Goal: Find specific page/section: Find specific page/section

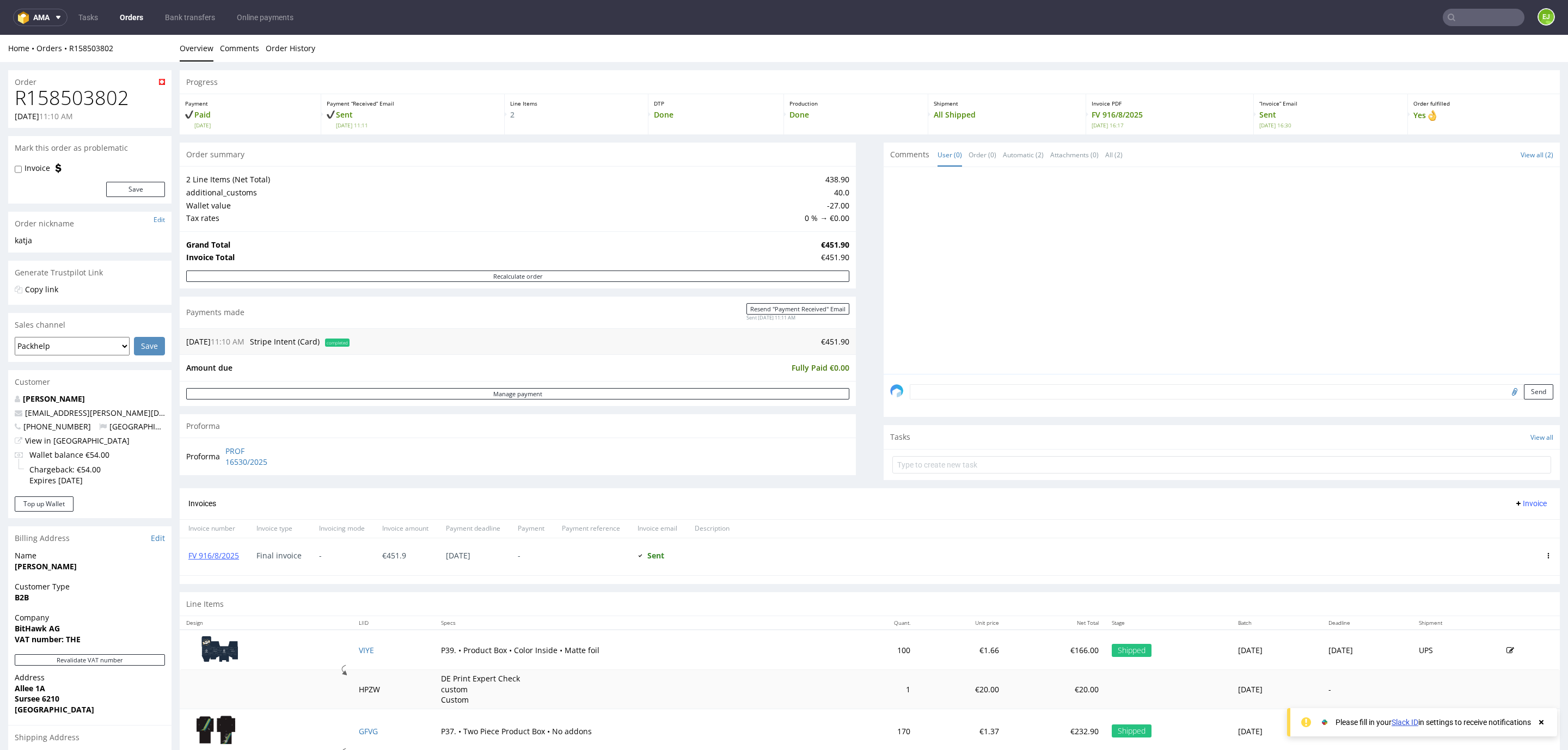
scroll to position [147, 0]
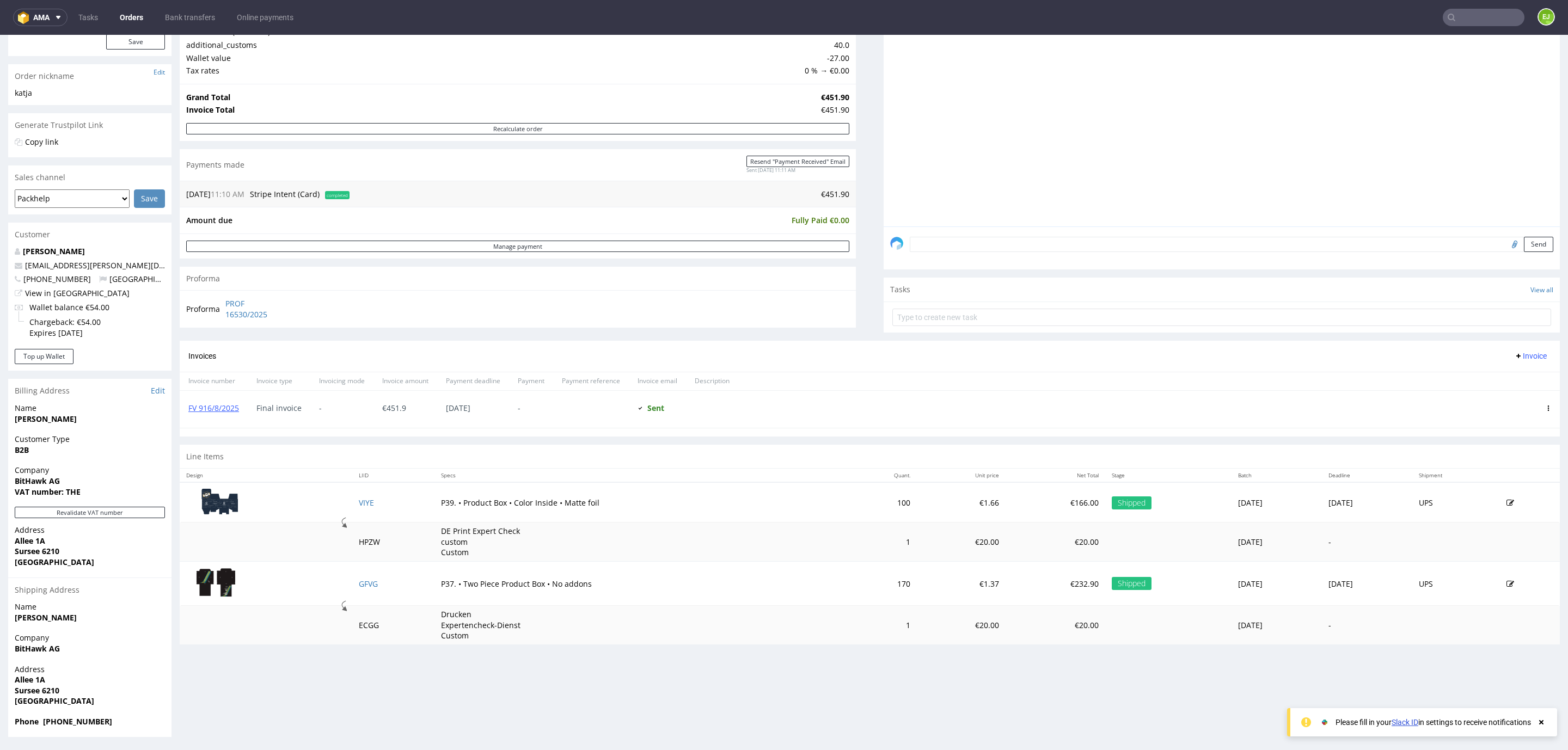
click at [1483, 18] on input "text" at bounding box center [1483, 17] width 82 height 18
type input "R920588833"
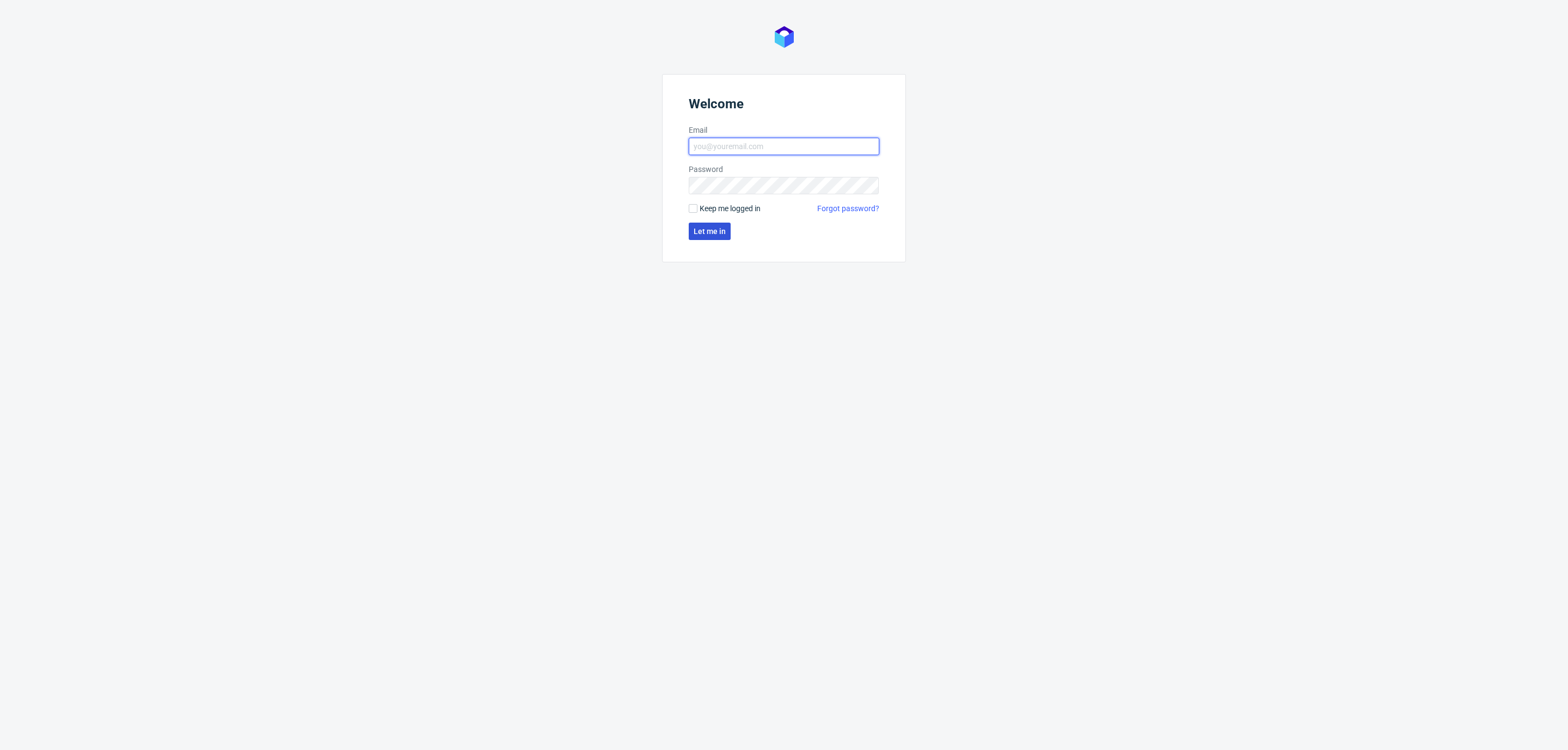
type input "[EMAIL_ADDRESS][DOMAIN_NAME]"
click at [704, 227] on span "Let me in" at bounding box center [709, 231] width 32 height 8
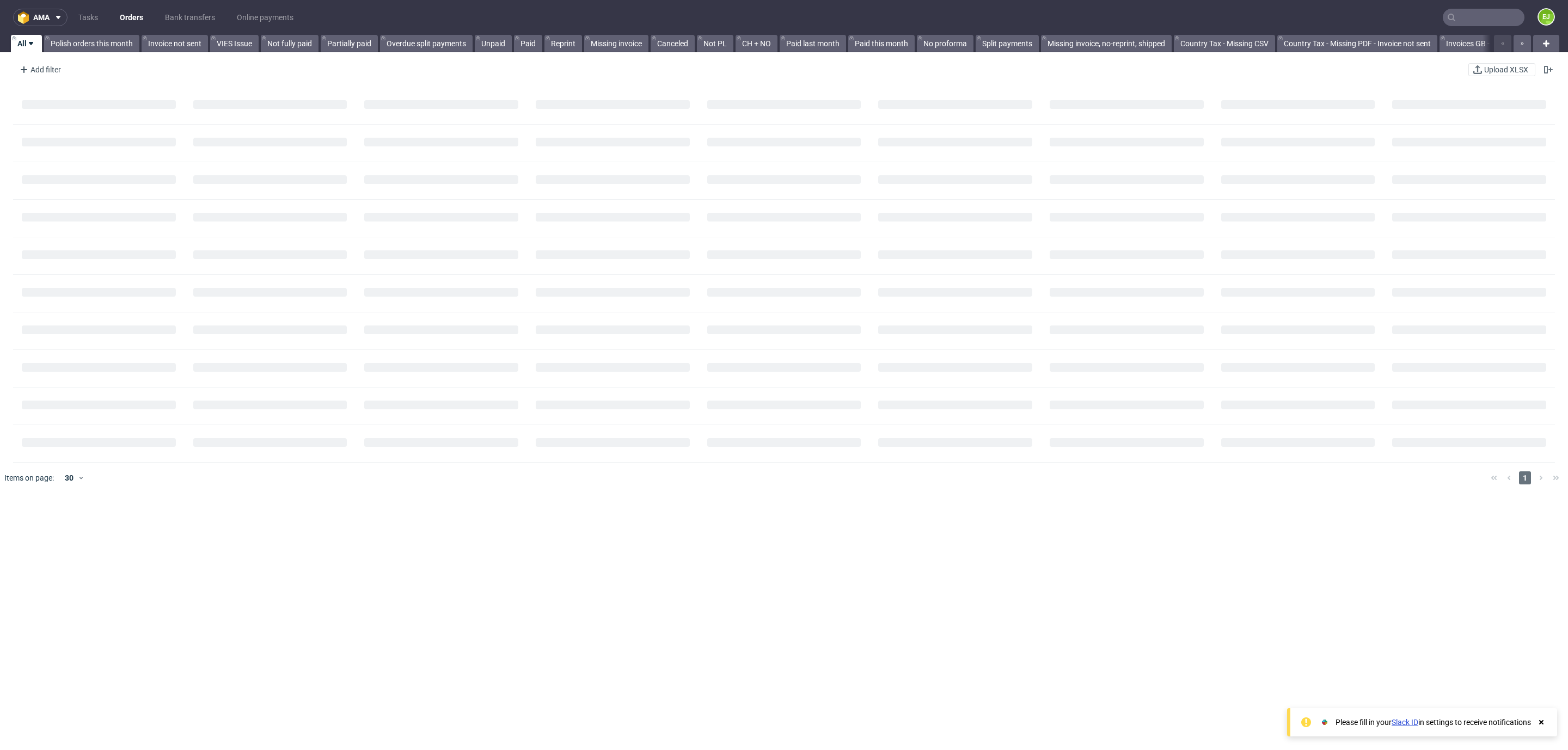
click at [1451, 8] on input "text" at bounding box center [1483, 17] width 82 height 18
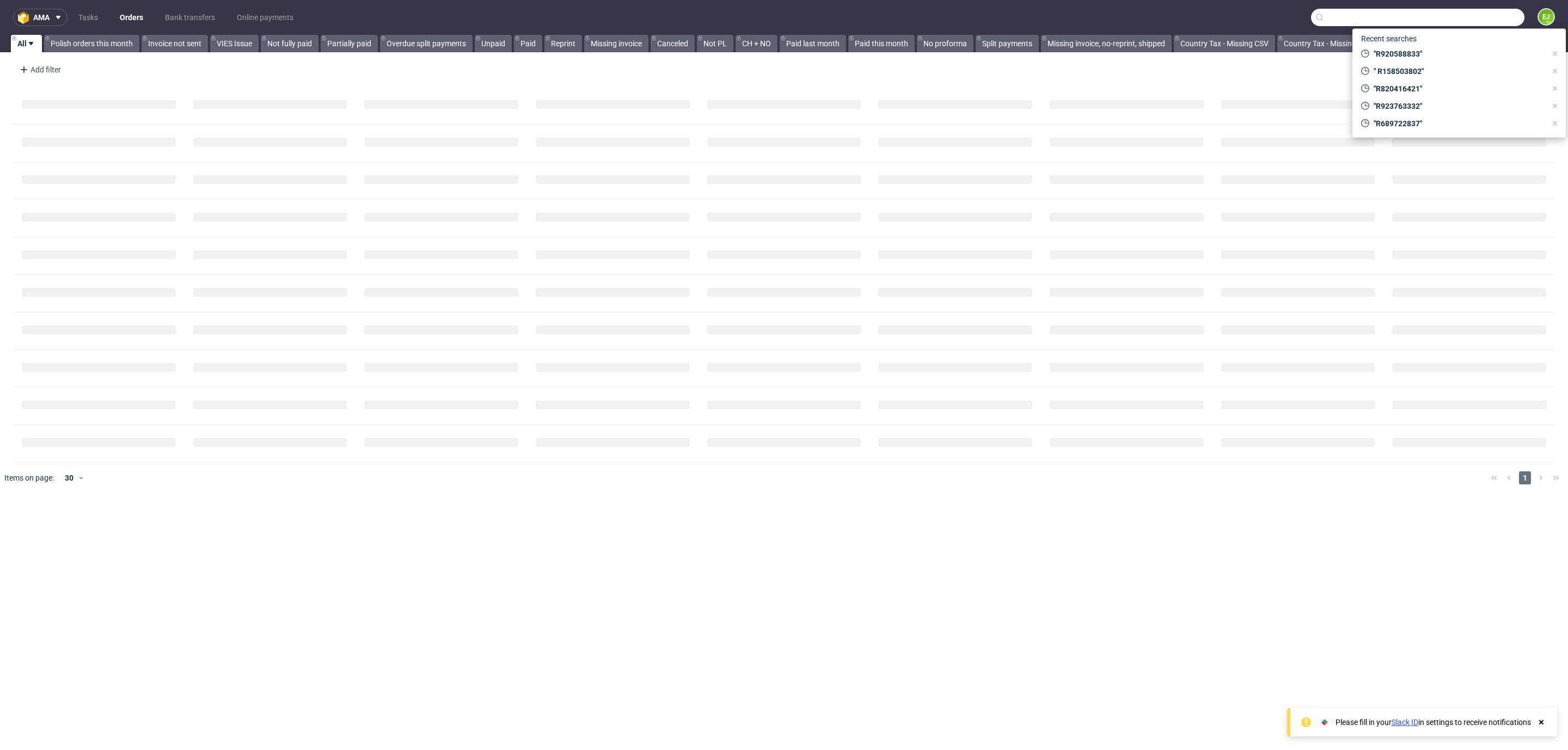
paste input "R920588833"
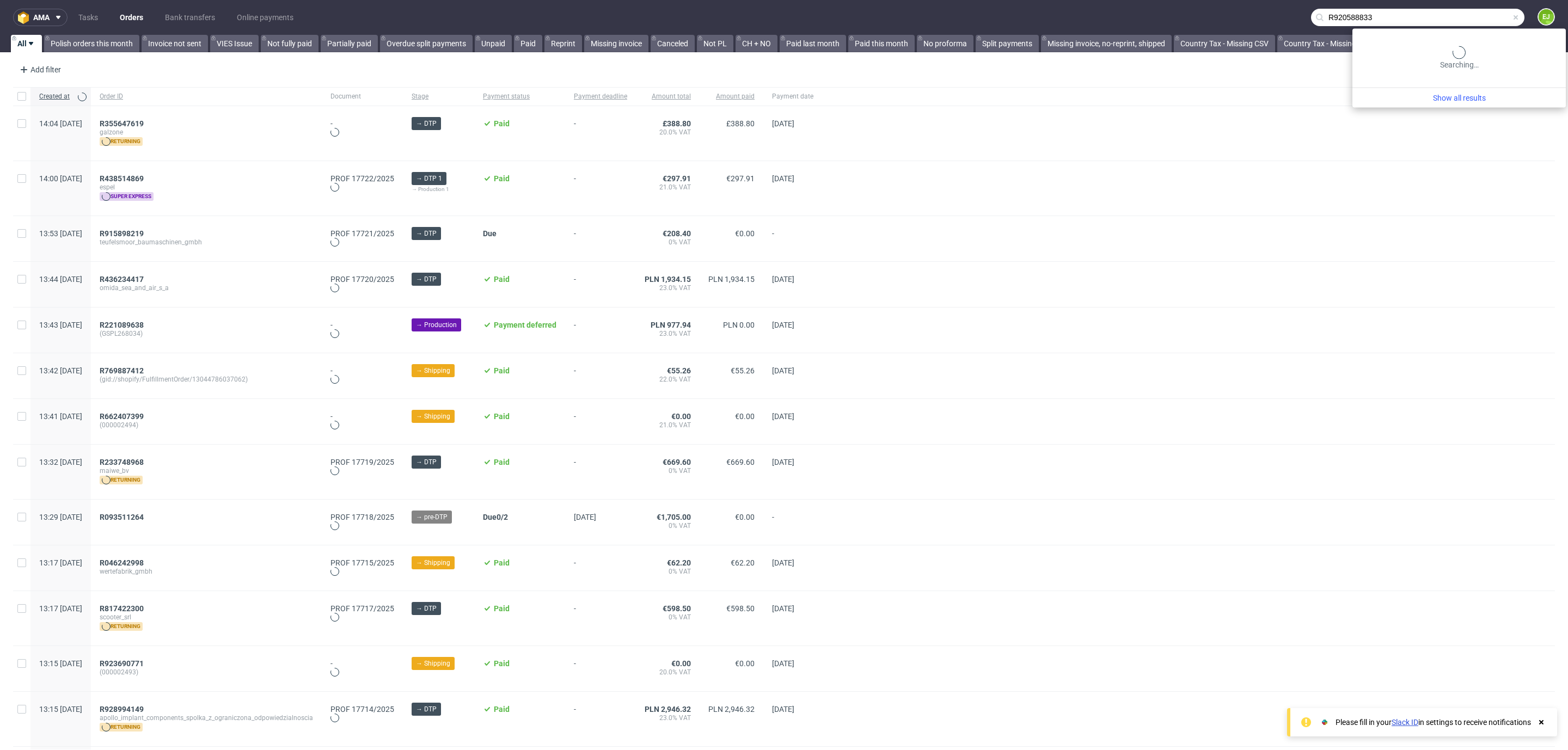
type input "R920588833"
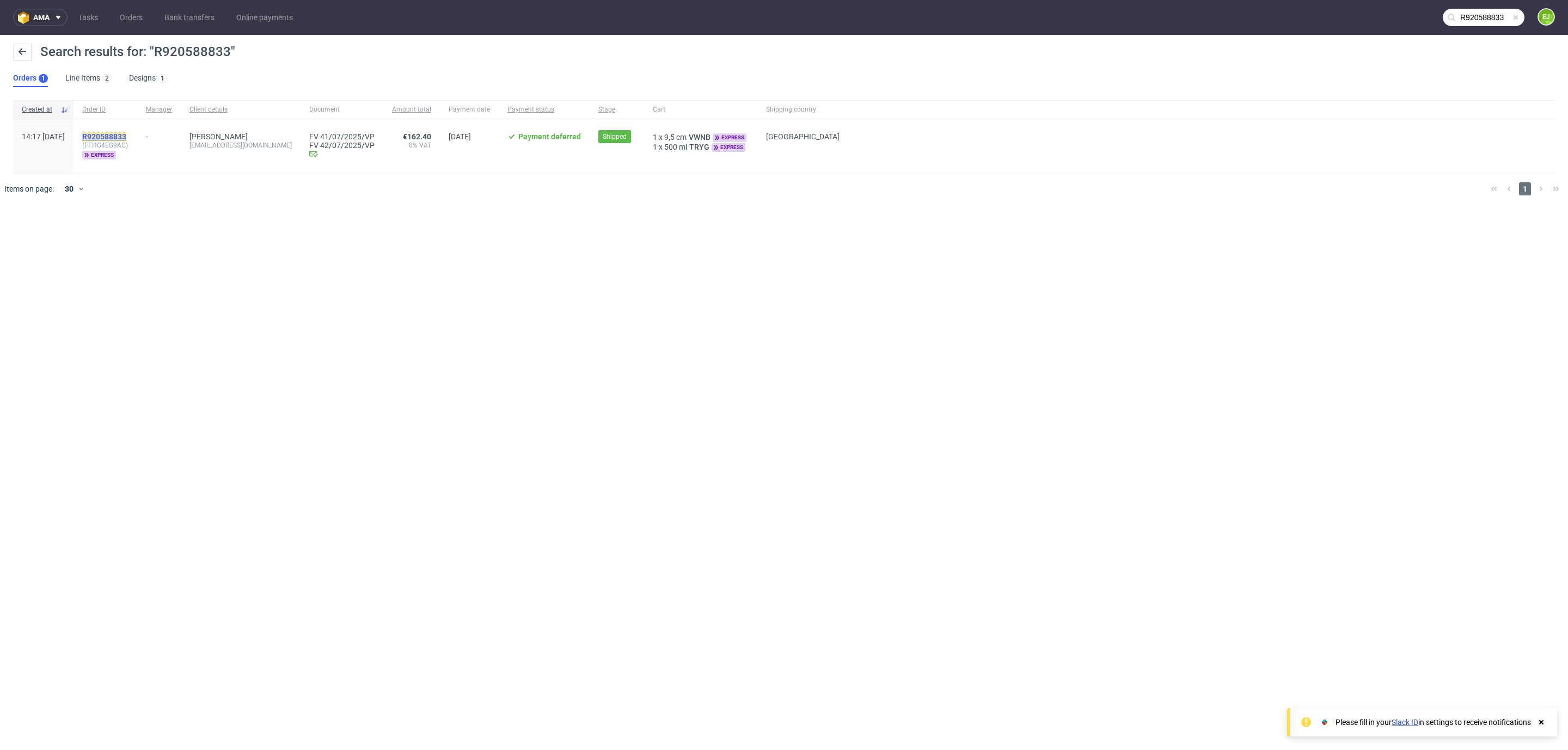
click at [127, 136] on mark "R920588833" at bounding box center [104, 136] width 44 height 8
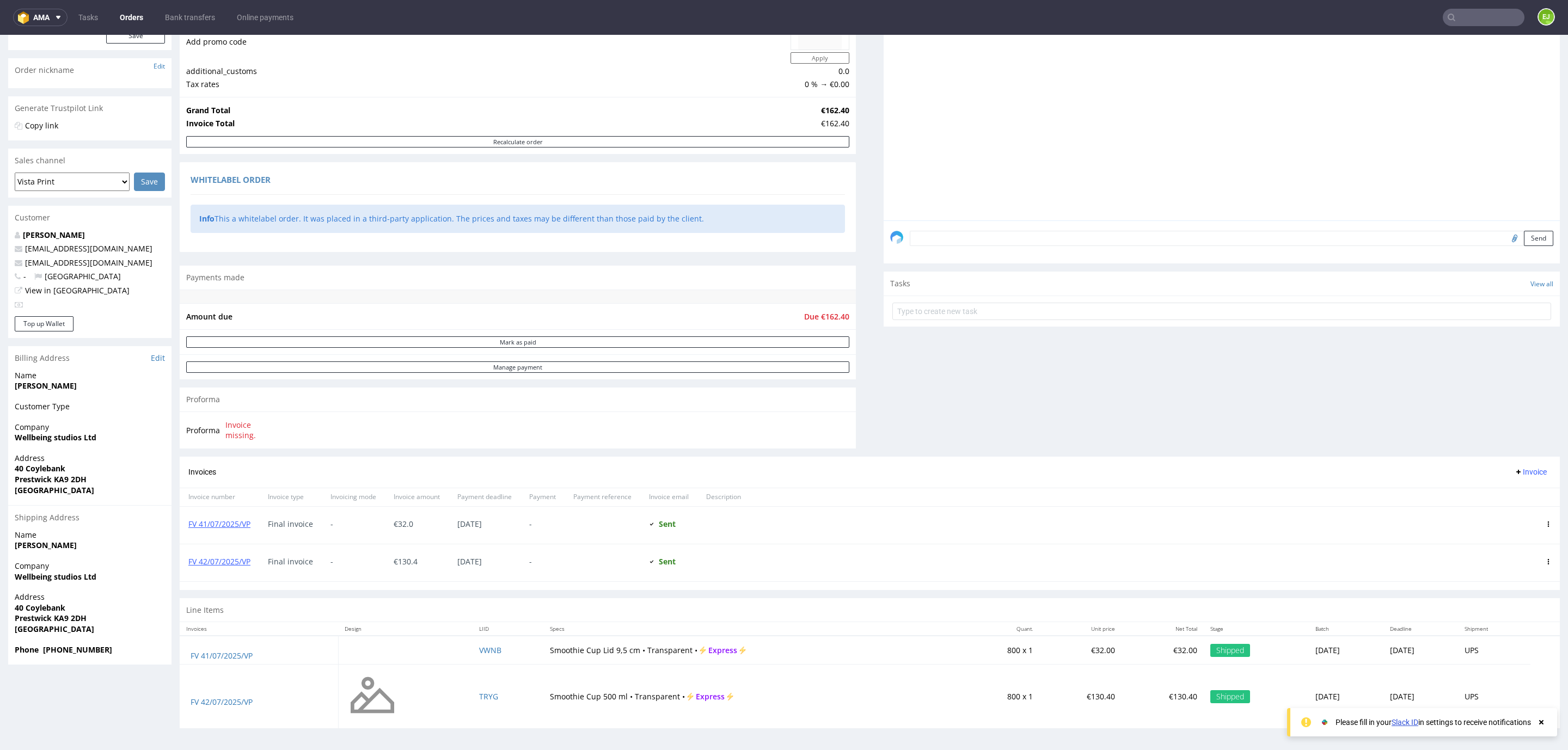
scroll to position [2, 0]
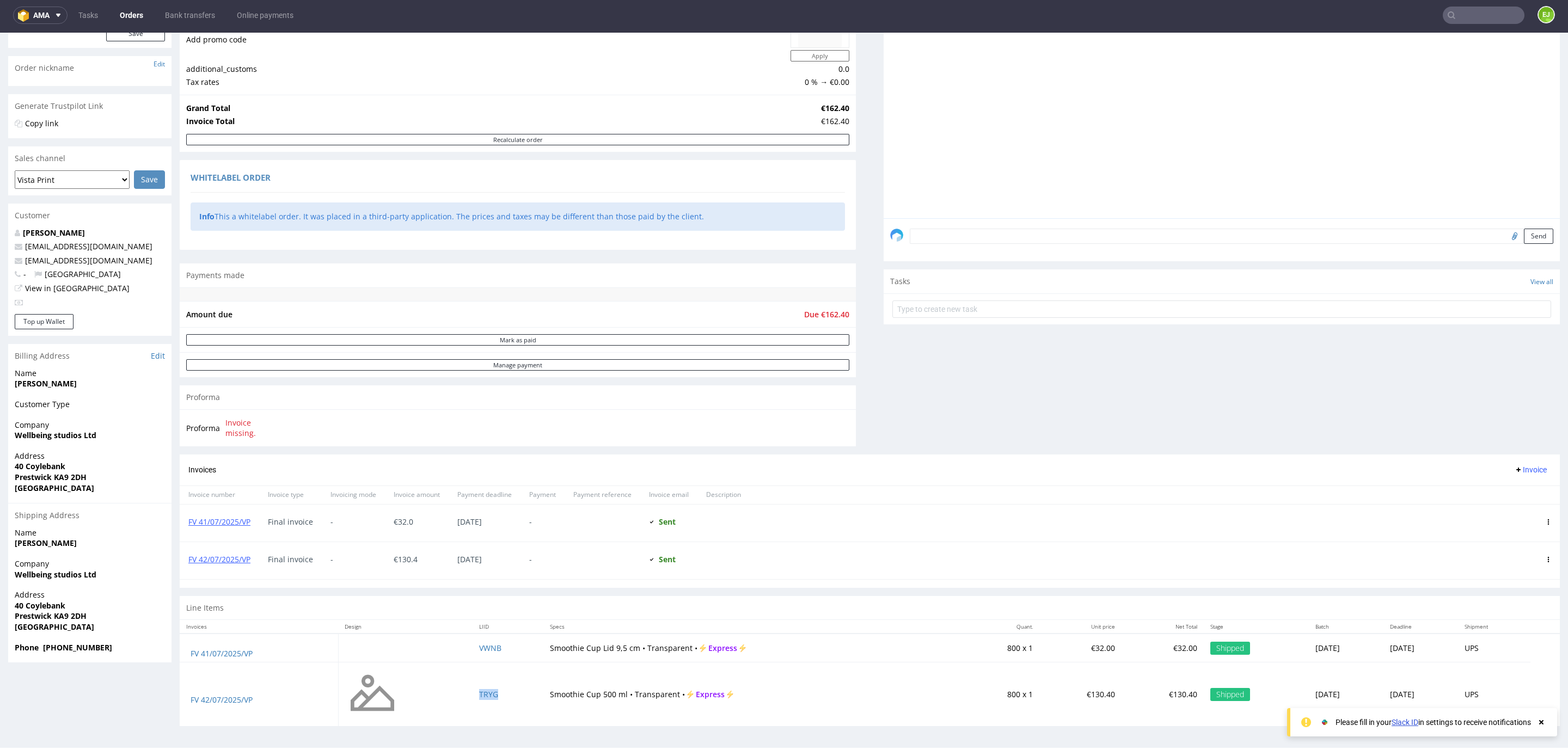
click at [473, 690] on td "TRYG" at bounding box center [508, 694] width 70 height 64
click at [227, 554] on link "FV 42/07/2025/VP" at bounding box center [219, 559] width 62 height 11
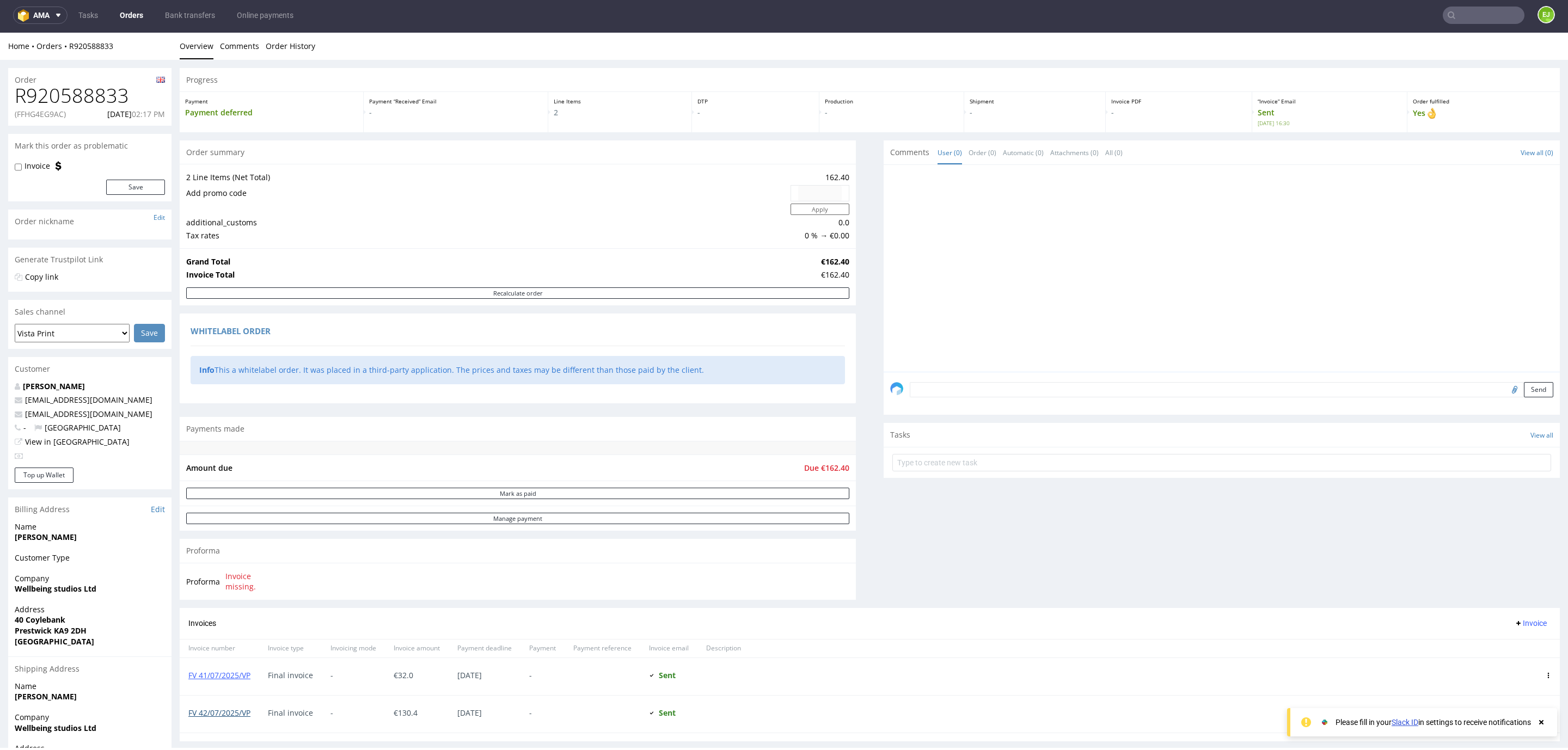
scroll to position [0, 0]
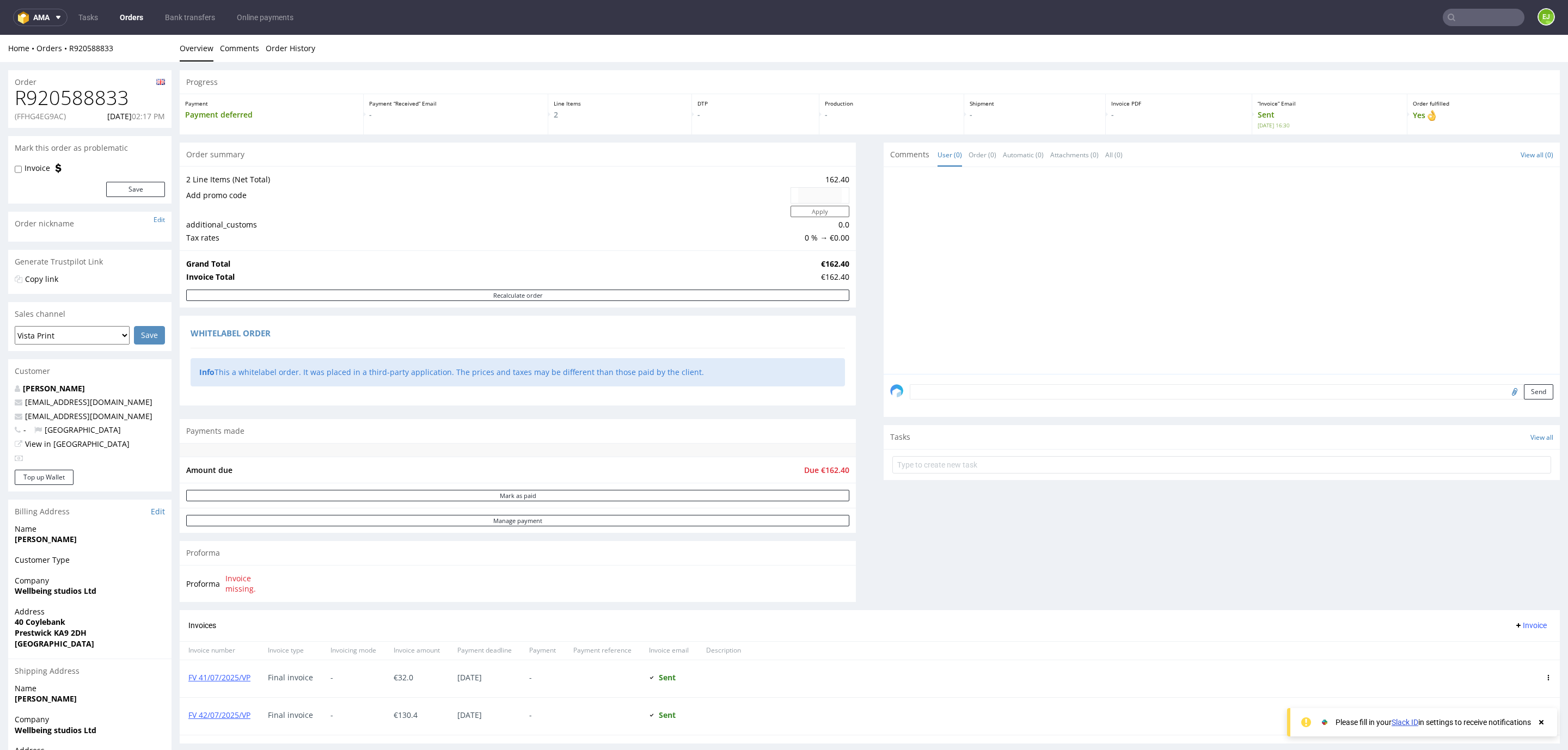
click at [76, 100] on h1 "R920588833" at bounding box center [89, 98] width 150 height 22
copy h1 "R920588833"
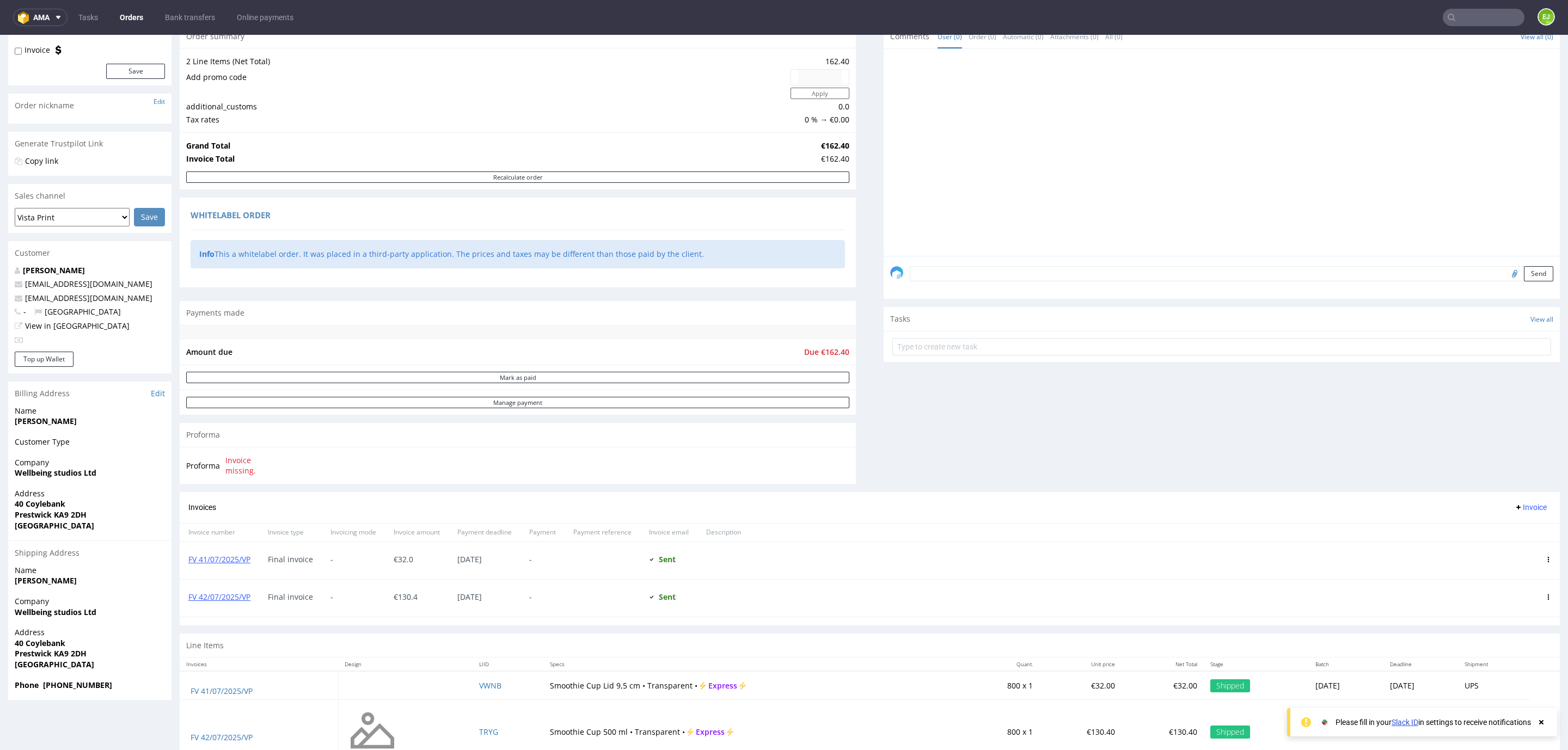
scroll to position [157, 0]
